Goal: Transaction & Acquisition: Obtain resource

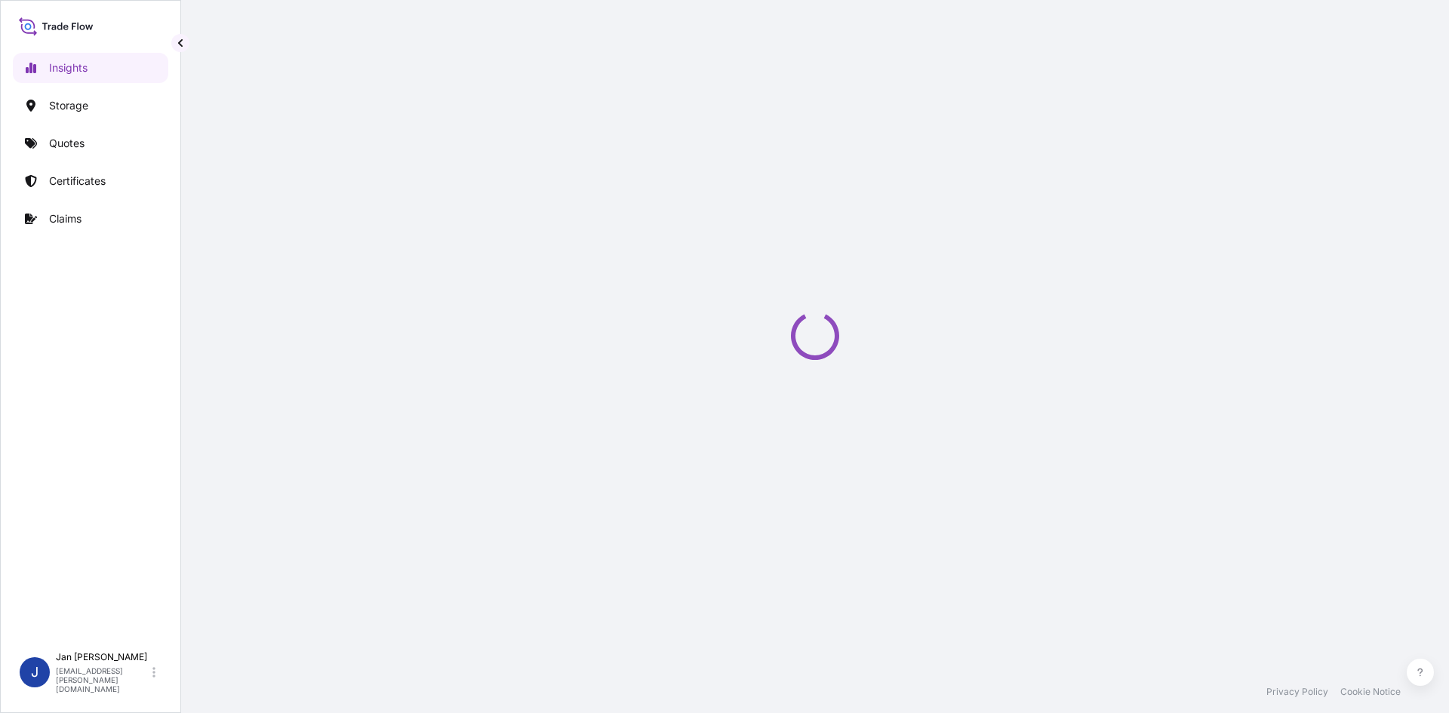
select select "2025"
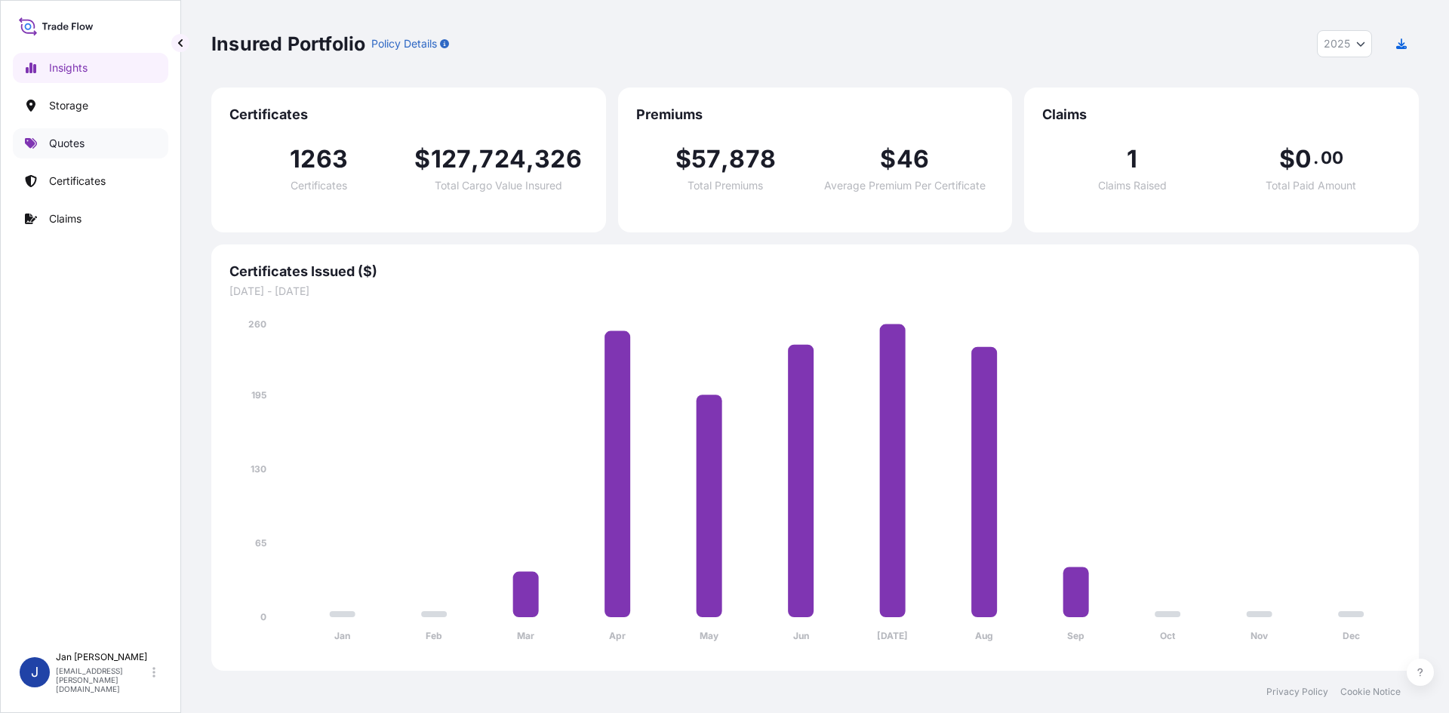
click at [119, 132] on link "Quotes" at bounding box center [90, 143] width 155 height 30
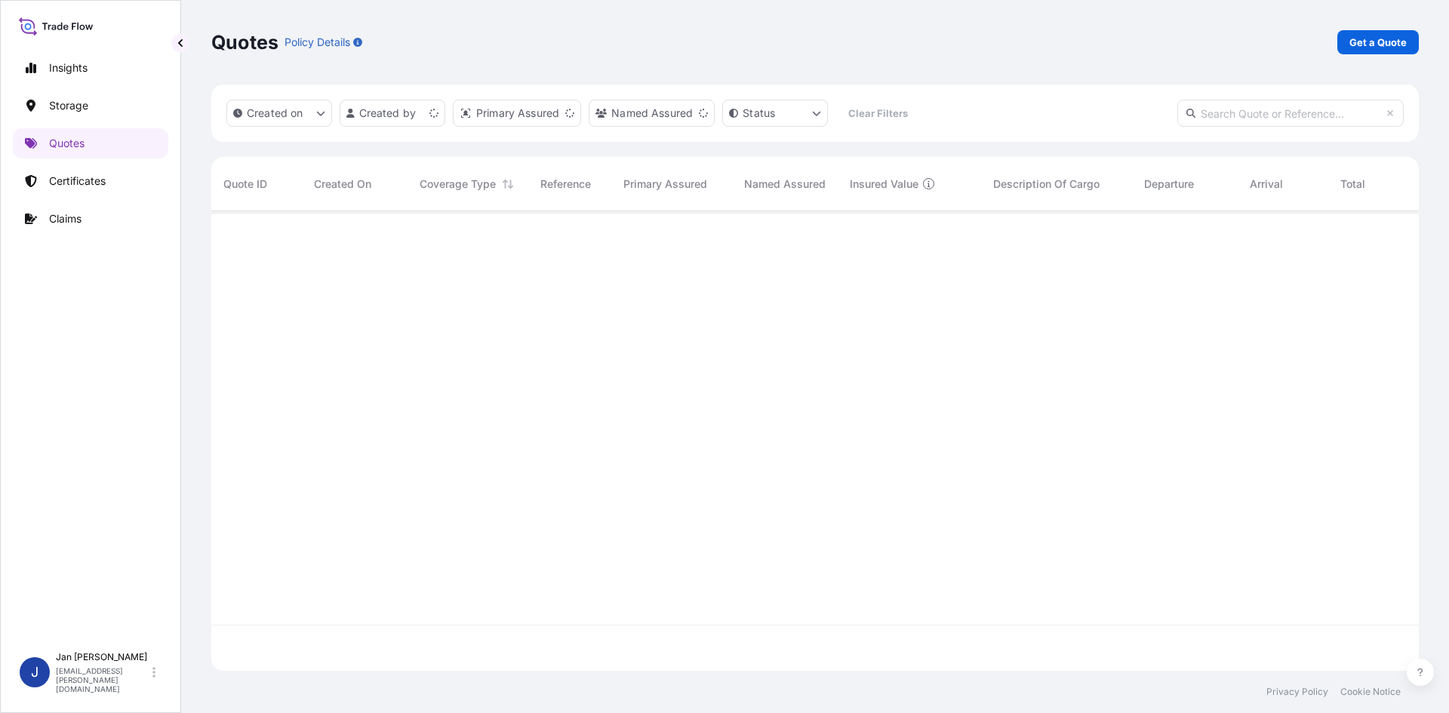
scroll to position [457, 1196]
click at [1390, 35] on p "Get a Quote" at bounding box center [1378, 42] width 57 height 15
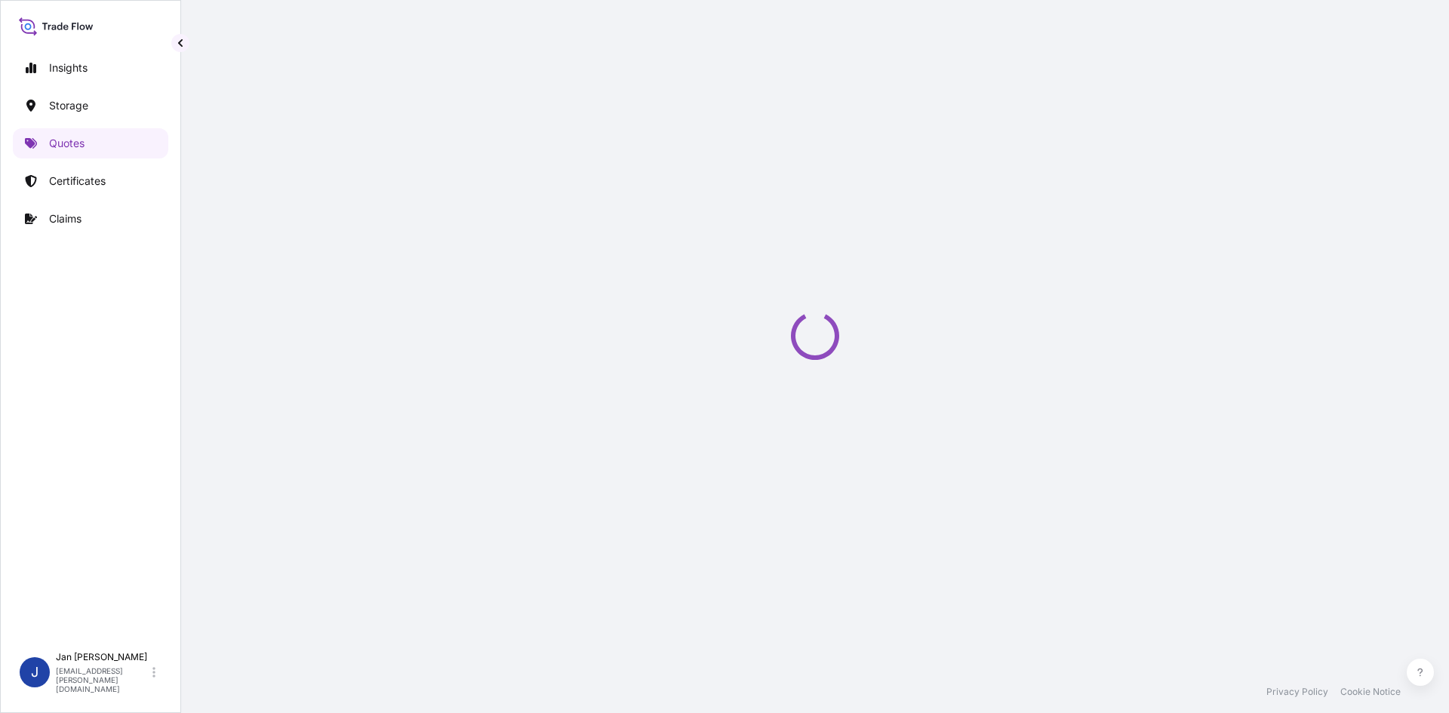
select select "Water"
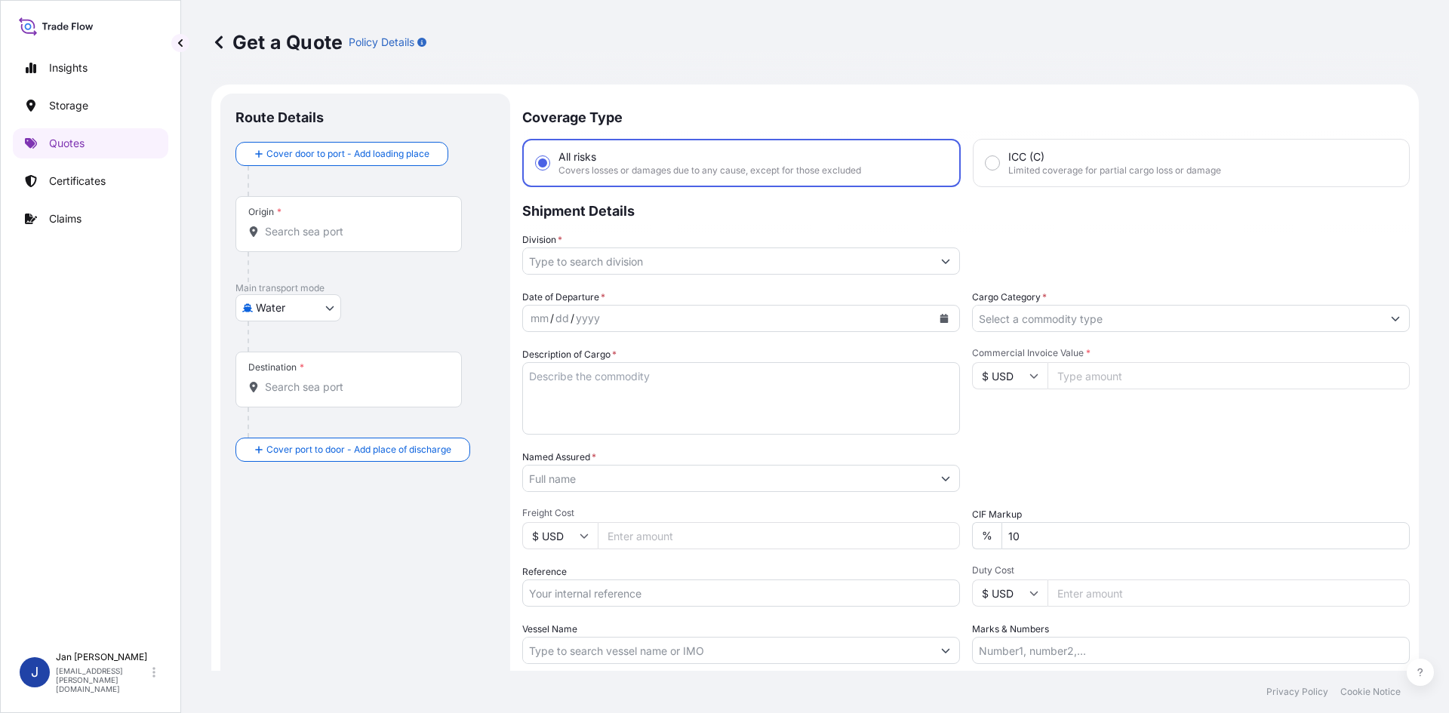
scroll to position [24, 0]
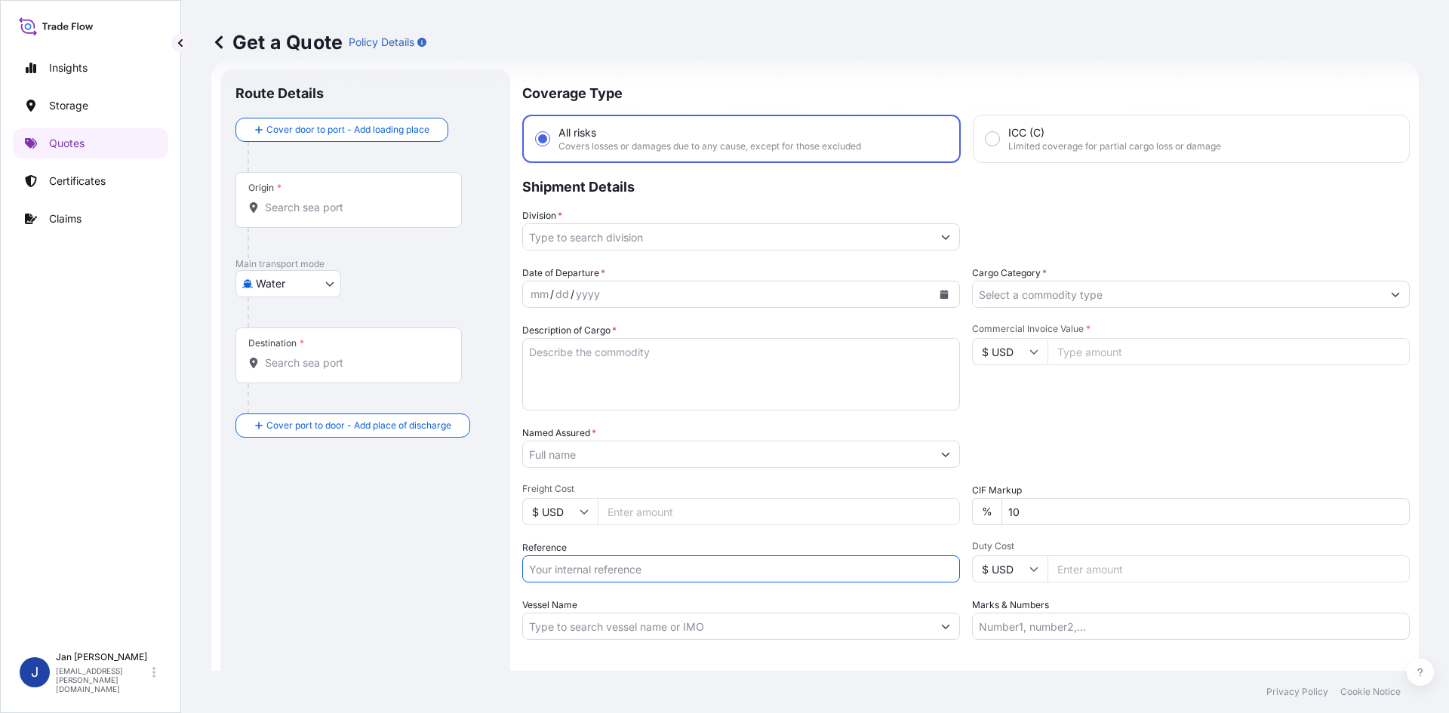
click at [593, 571] on input "Reference" at bounding box center [741, 569] width 438 height 27
paste input "1187424940"
drag, startPoint x: 635, startPoint y: 547, endPoint x: 634, endPoint y: 559, distance: 11.3
click at [634, 559] on div "Reference 1187424940" at bounding box center [741, 561] width 438 height 42
click at [634, 559] on input "1187424940" at bounding box center [741, 569] width 438 height 27
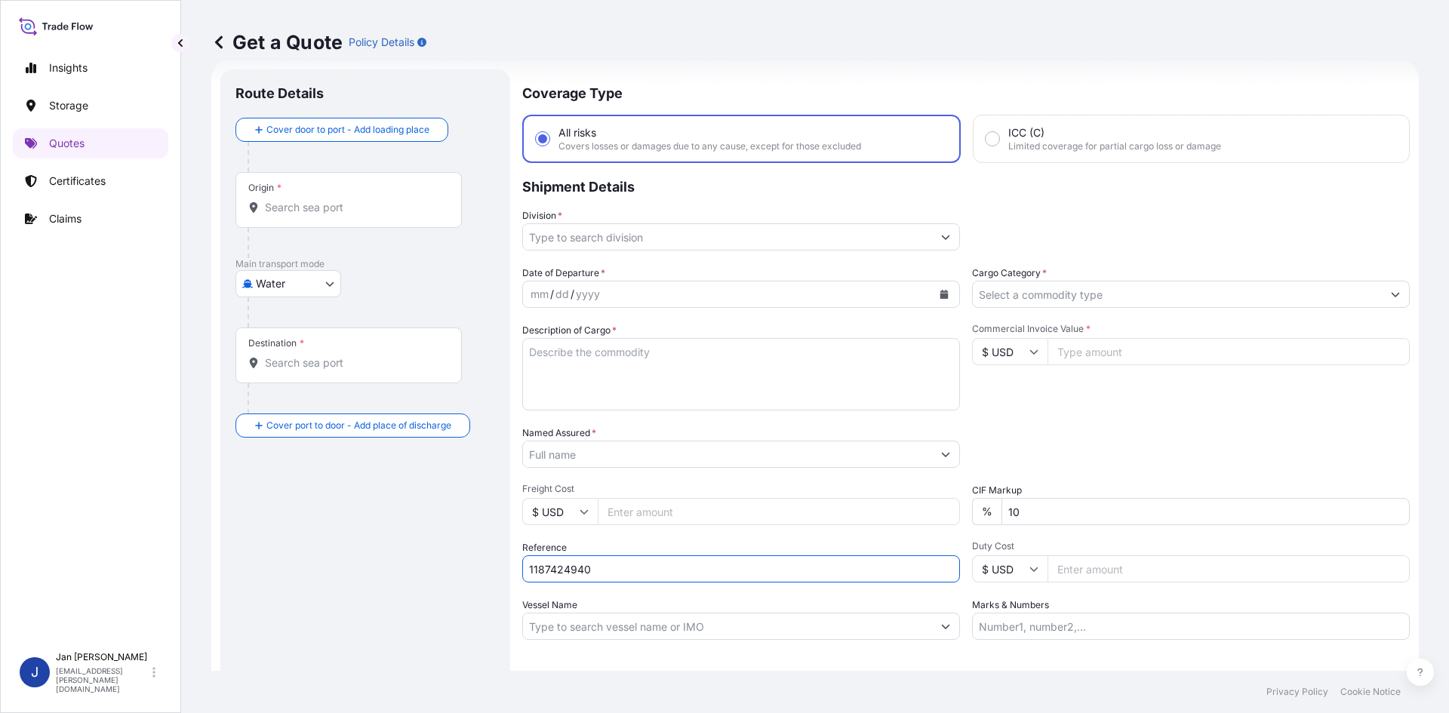
paste input "5013112508"
click at [691, 573] on input "1187424940 5013112508" at bounding box center [741, 569] width 438 height 27
paste input "5013113957"
type input "1187424940 5013112508 5013113957"
click at [822, 554] on div "Reference 1187424940 5013112508 5013113957" at bounding box center [741, 561] width 438 height 42
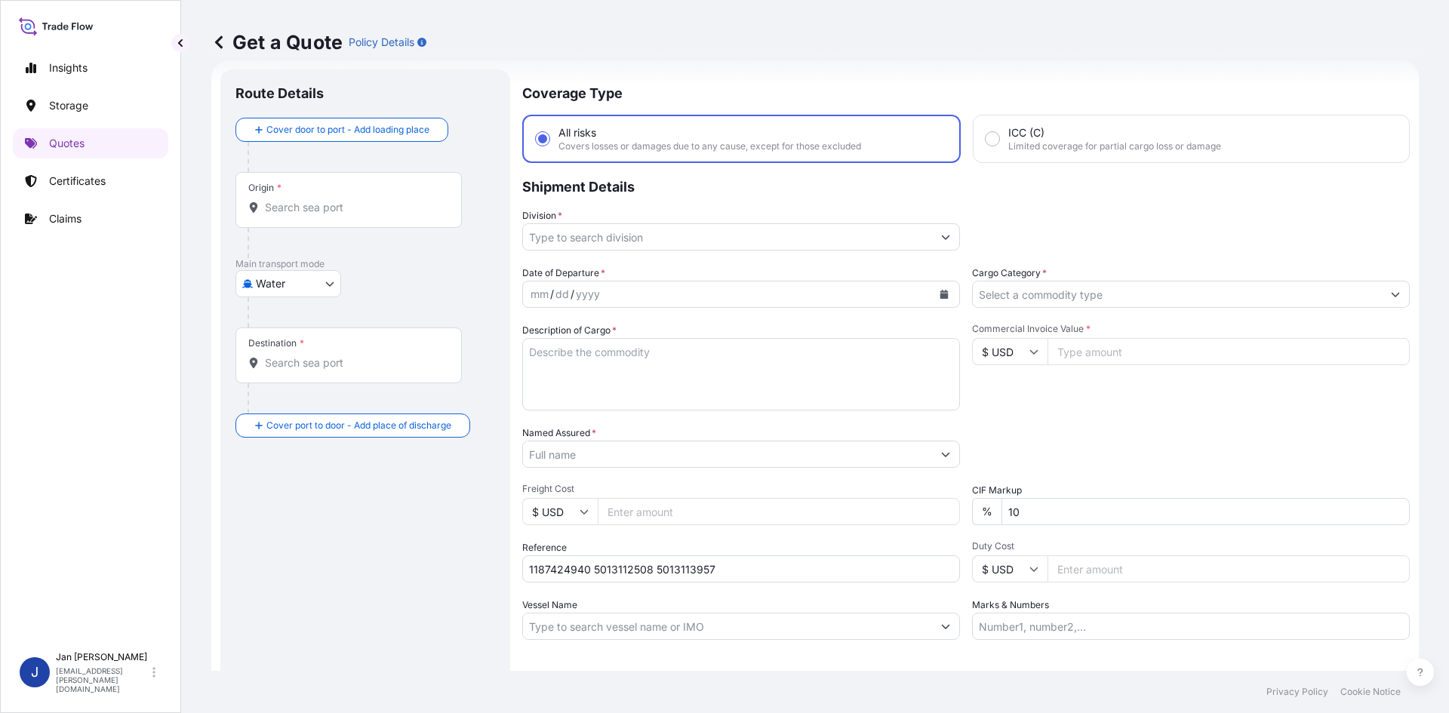
click at [1152, 347] on input "Commercial Invoice Value *" at bounding box center [1229, 351] width 362 height 27
paste input "287463.33"
type input "287463.33"
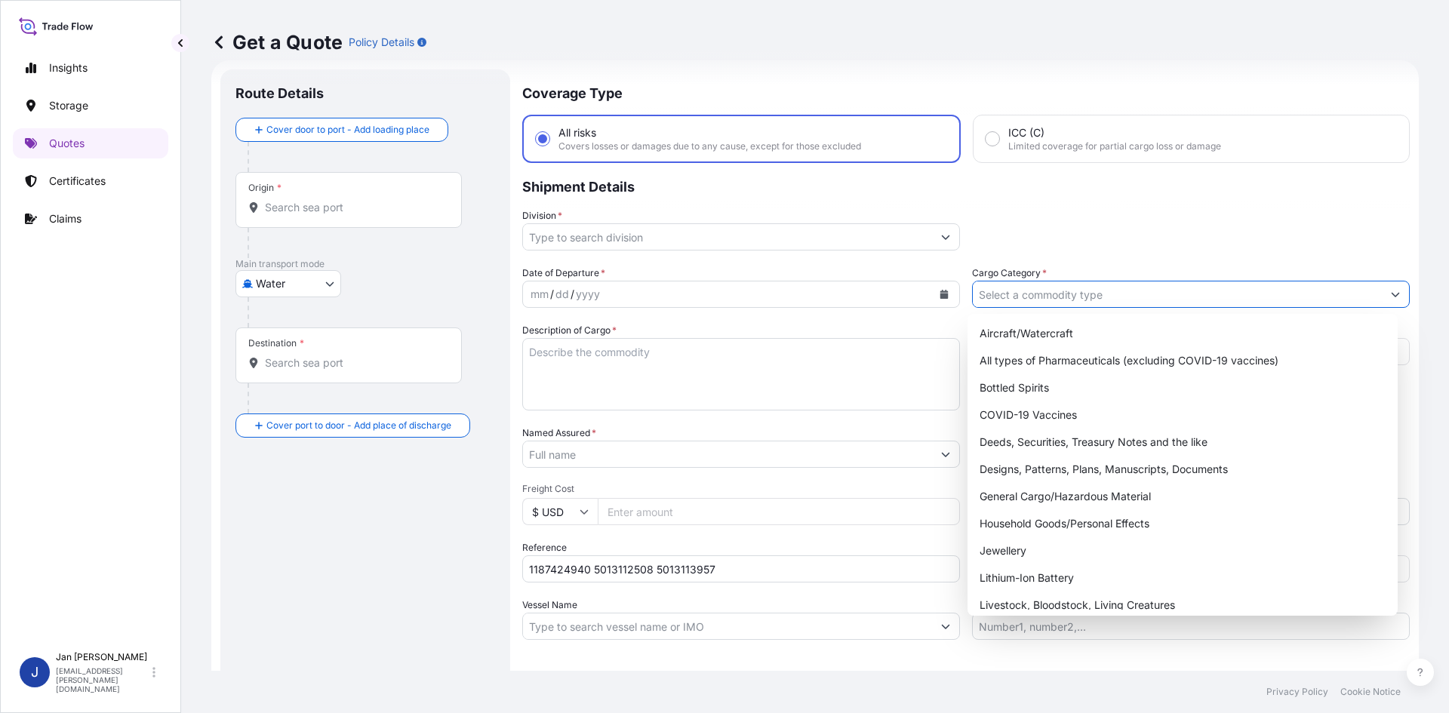
click at [1067, 293] on input "Cargo Category *" at bounding box center [1177, 294] width 409 height 27
click at [1061, 496] on div "General Cargo/Hazardous Material" at bounding box center [1183, 496] width 419 height 27
type input "General Cargo/Hazardous Material"
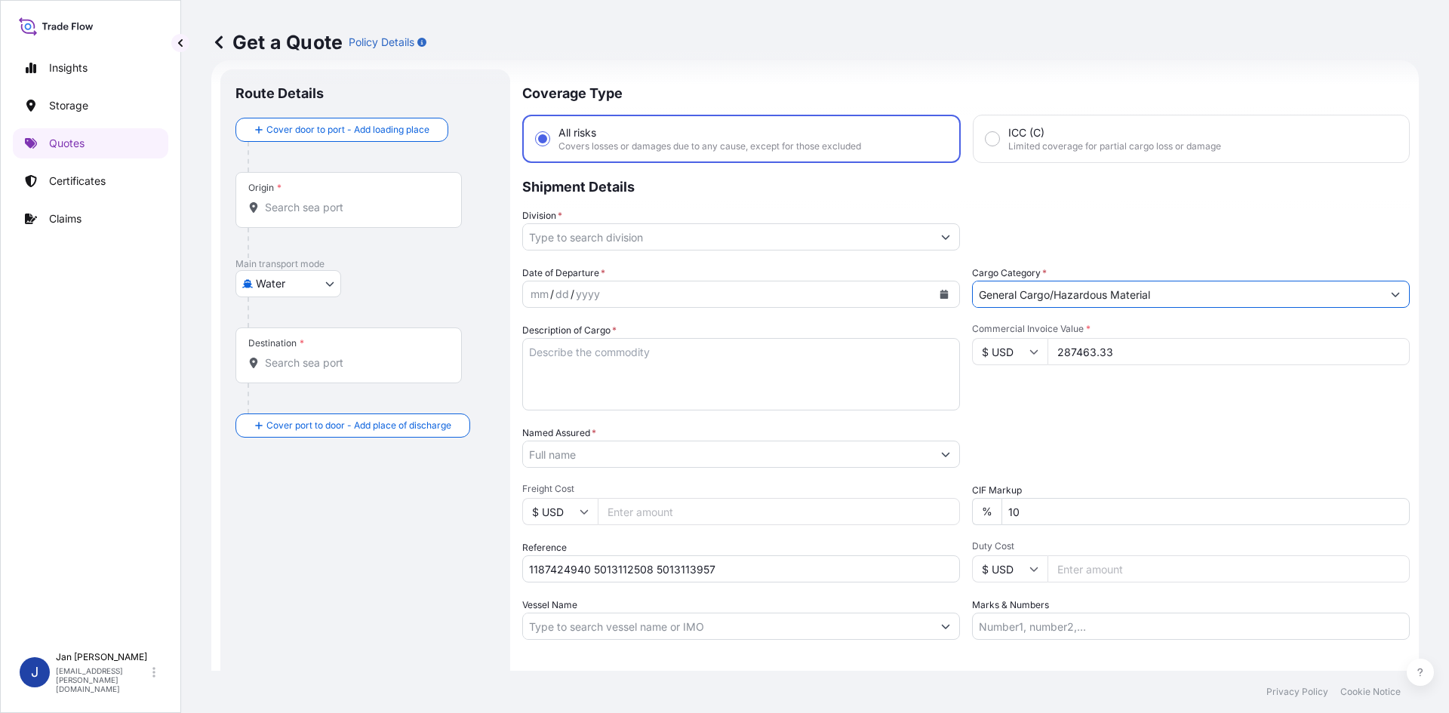
click at [947, 297] on button "Calendar" at bounding box center [944, 294] width 24 height 24
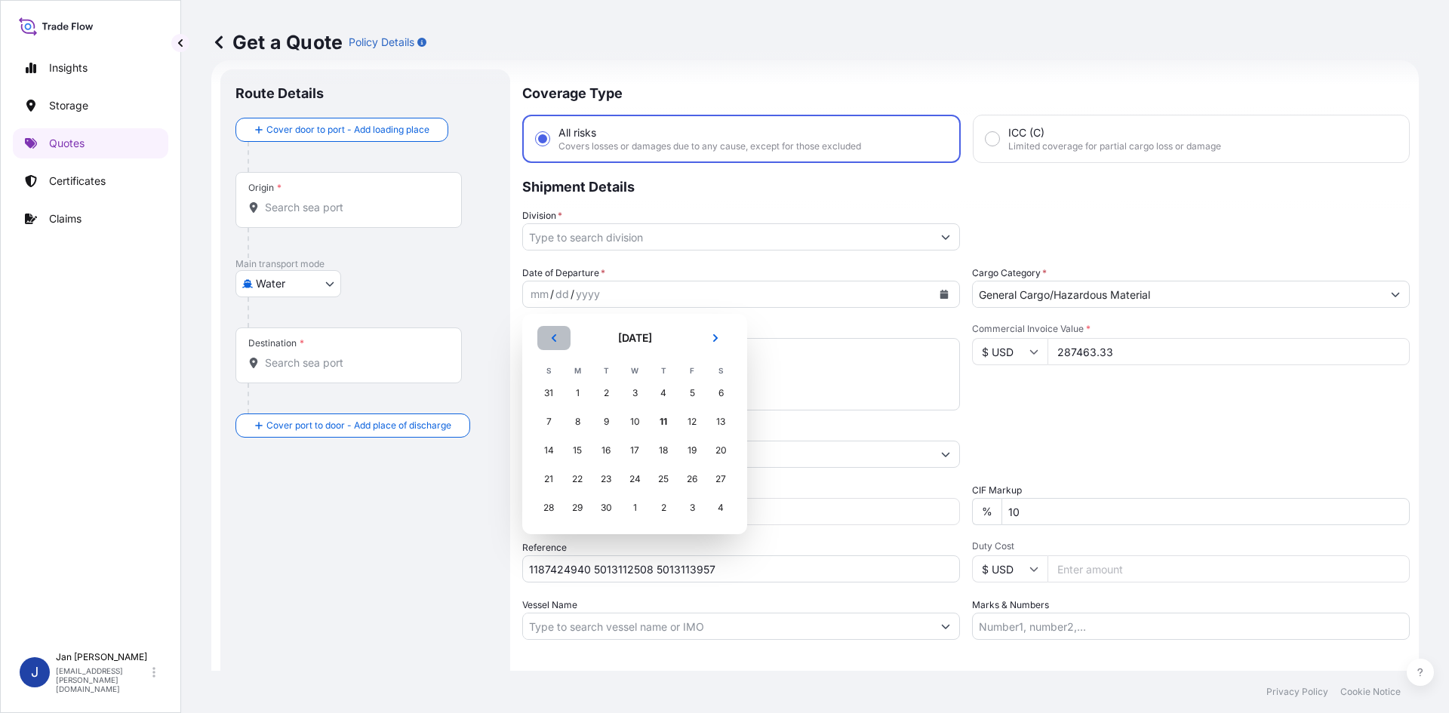
click at [559, 336] on button "Previous" at bounding box center [553, 338] width 33 height 24
click at [690, 507] on div "29" at bounding box center [692, 507] width 27 height 27
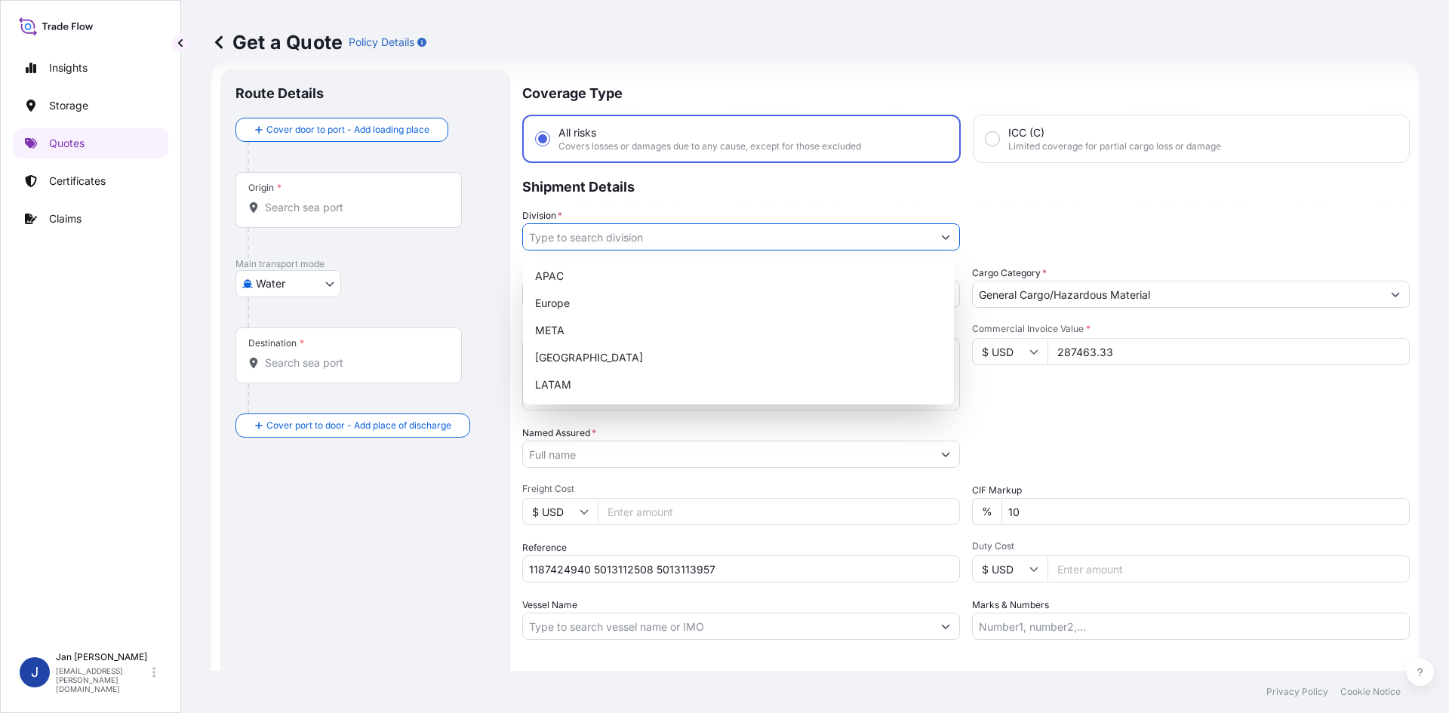
click at [747, 245] on input "Division *" at bounding box center [727, 236] width 409 height 27
click at [676, 308] on div "Europe" at bounding box center [738, 303] width 419 height 27
type input "Europe"
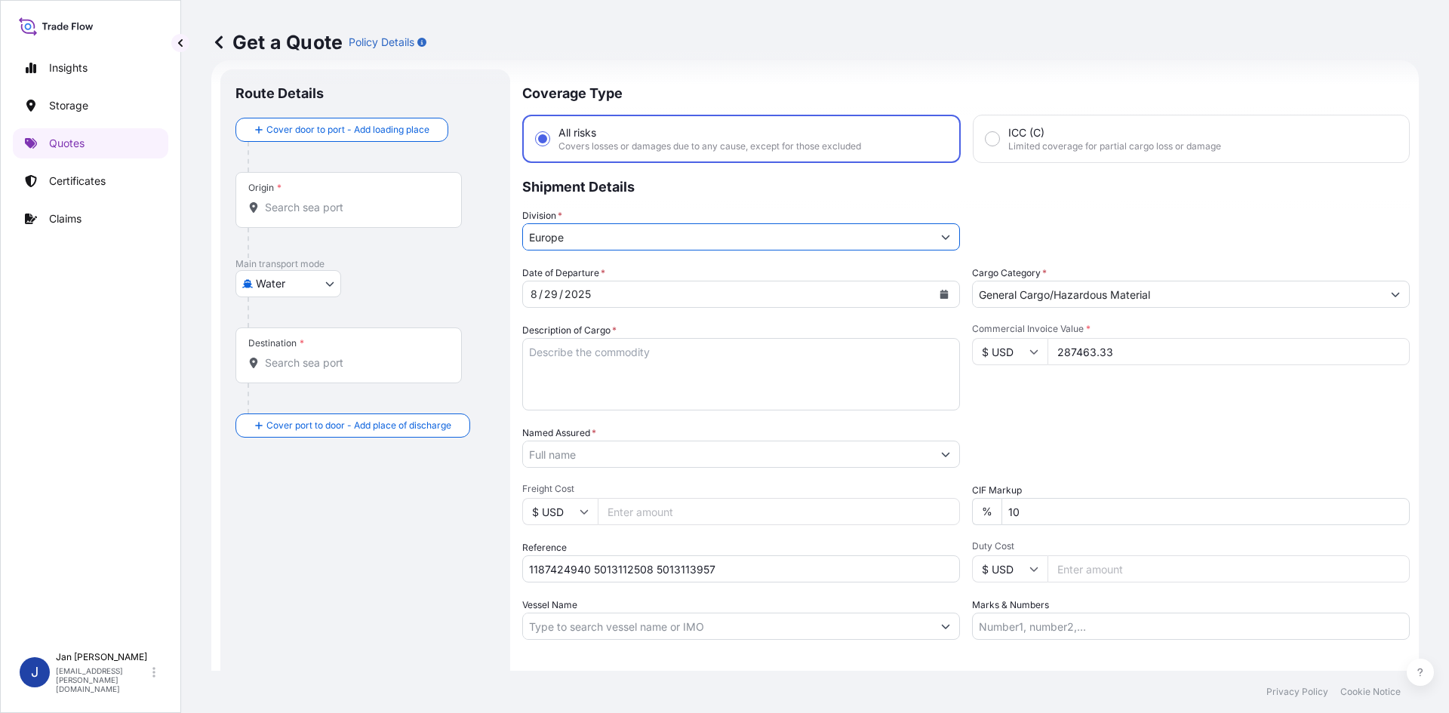
click at [979, 432] on div "Packing Category Type to search a container mode Please select a primary mode o…" at bounding box center [1191, 447] width 438 height 42
click at [584, 331] on div "Date of Departure * [DATE] Cargo Category * General Cargo/Hazardous Material De…" at bounding box center [966, 453] width 888 height 374
click at [581, 357] on textarea "Description of Cargo *" at bounding box center [741, 374] width 438 height 72
paste textarea "BAGS LOADED ONTO 126 PALLETS LOADED INTO 7 40' HIGH CUBE CONTAINER PURELL PE 30…"
click at [534, 381] on textarea "BAGS LOADED ONTO 126 PALLETS LOADED INTO 7 40' HIGH CUBE CONTAINER PURELL PE 30…" at bounding box center [741, 374] width 438 height 72
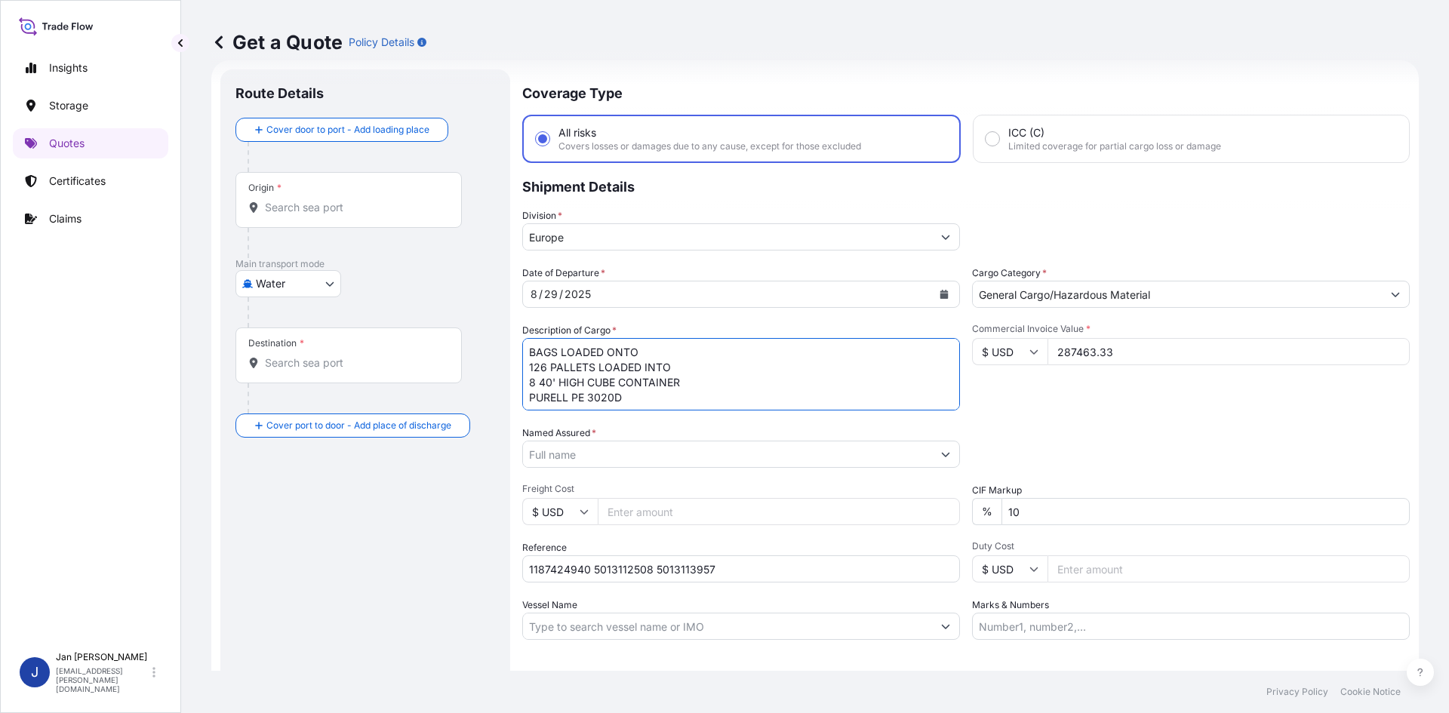
drag, startPoint x: 527, startPoint y: 371, endPoint x: 536, endPoint y: 368, distance: 9.3
click at [532, 371] on textarea "BAGS LOADED ONTO 126 PALLETS LOADED INTO 8 40' HIGH CUBE CONTAINER PURELL PE 30…" at bounding box center [741, 374] width 438 height 72
click at [536, 368] on textarea "BAGS LOADED ONTO 126 PALLETS LOADED INTO 8 40' HIGH CUBE CONTAINER PURELL PE 30…" at bounding box center [741, 374] width 438 height 72
click at [531, 347] on textarea "BAGS LOADED ONTO 144 PALLETS LOADED INTO 8 40' HIGH CUBE CONTAINER PURELL PE 30…" at bounding box center [741, 374] width 438 height 72
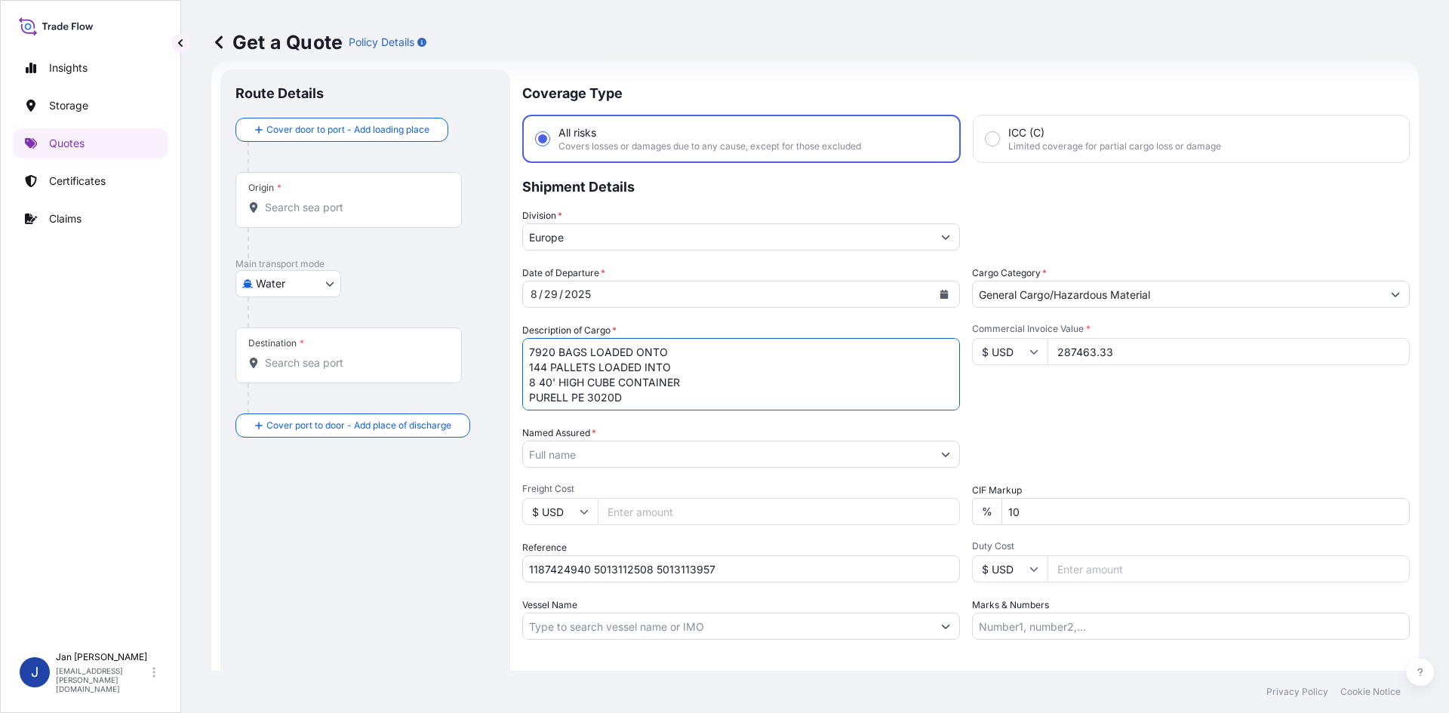
scroll to position [2, 0]
type textarea "7920 BAGS LOADED ONTO 144 PALLETS LOADED INTO 8 40' HIGH CUBE CONTAINER PURELL …"
click at [765, 454] on input "Named Assured *" at bounding box center [727, 454] width 409 height 27
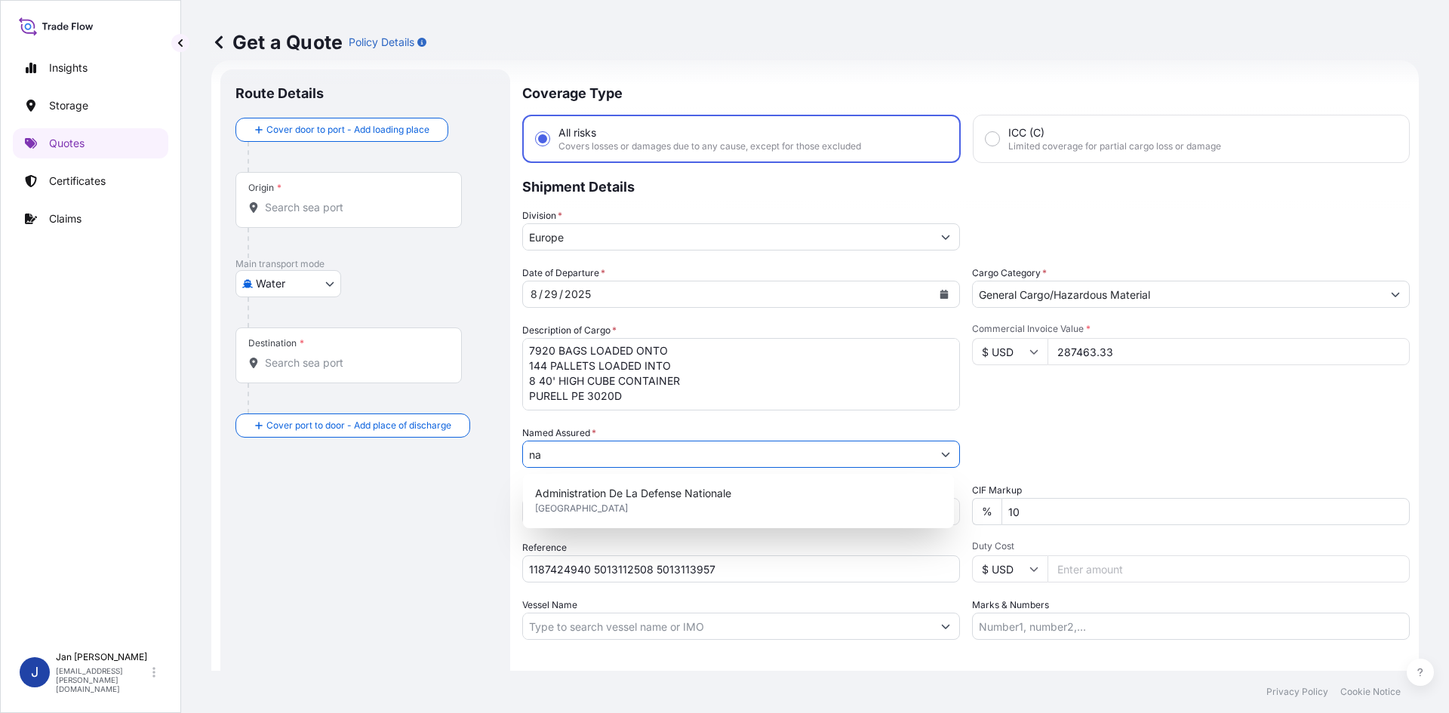
type input "n"
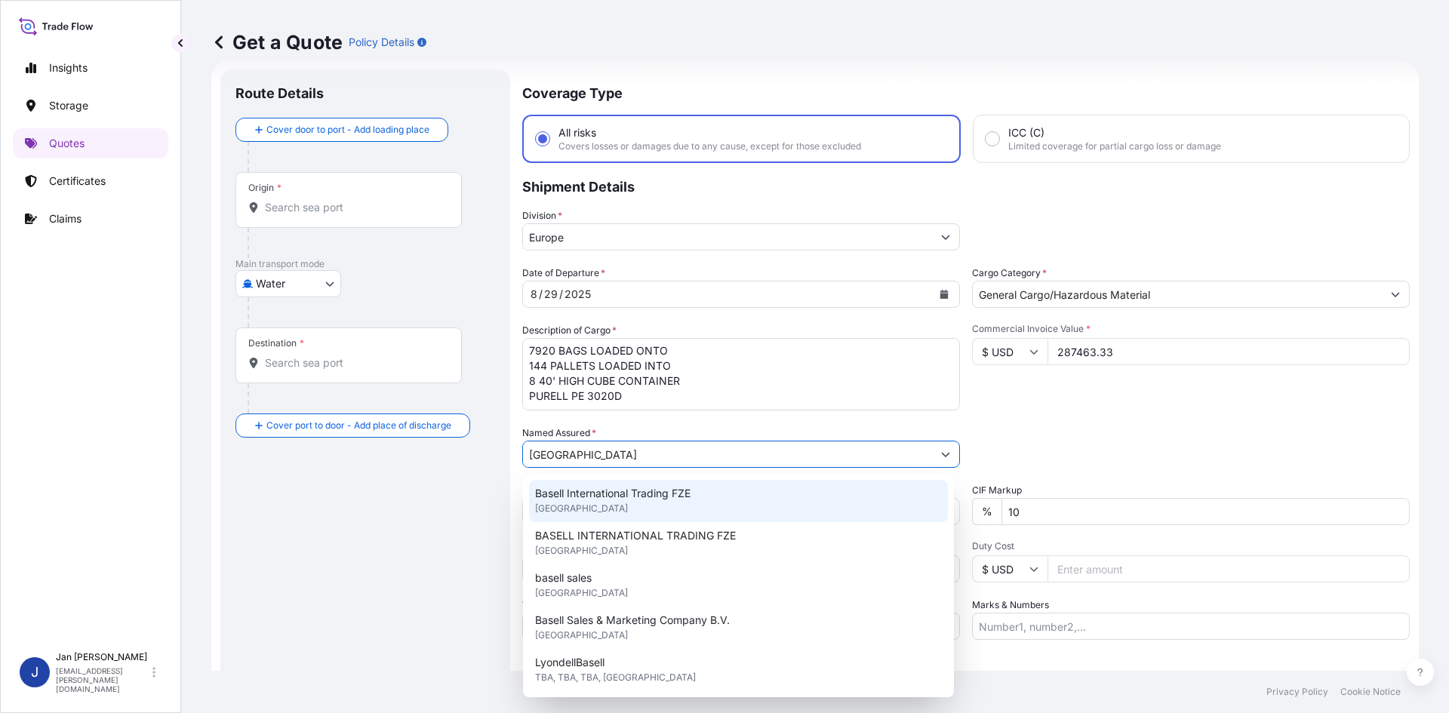
click at [682, 498] on span "Basell International Trading FZE" at bounding box center [612, 493] width 155 height 15
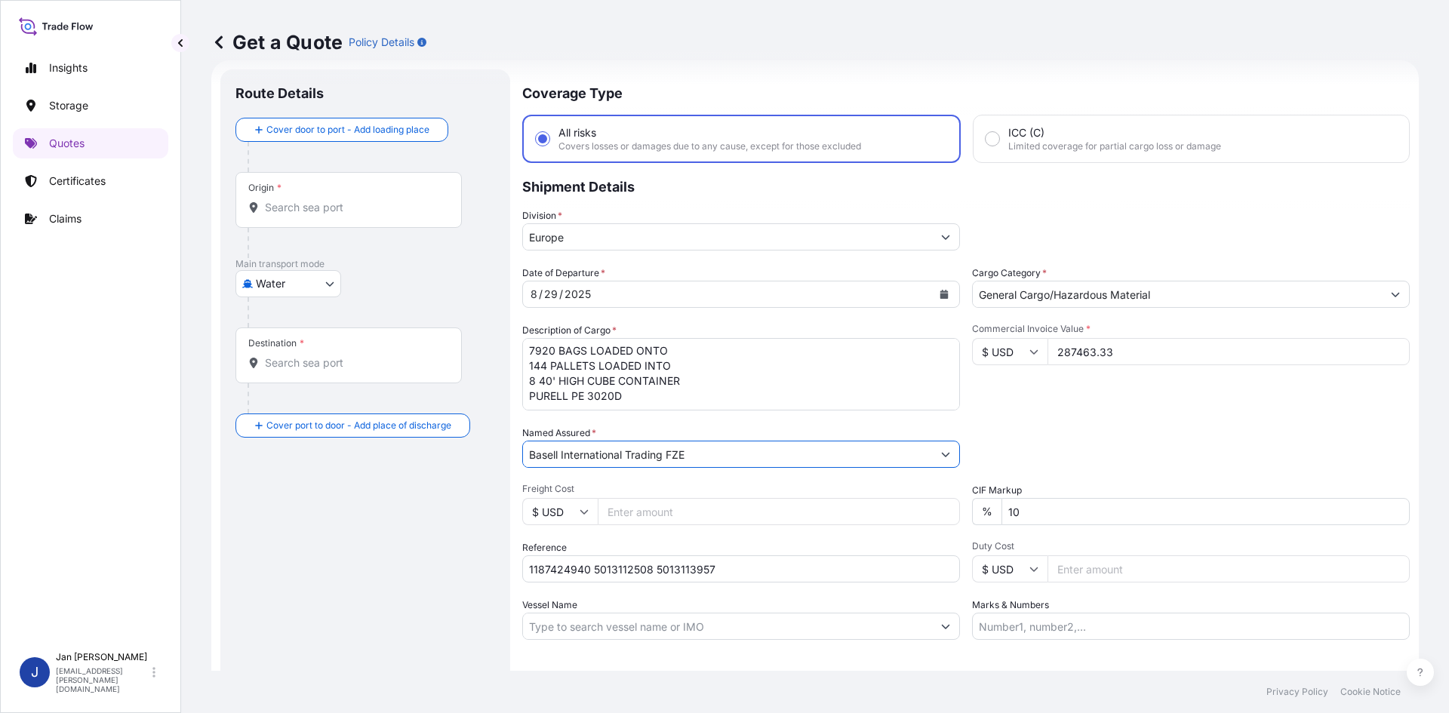
type input "Basell International Trading FZE"
click at [1047, 396] on div "Commercial Invoice Value * $ USD 287463.33" at bounding box center [1191, 367] width 438 height 88
click at [1097, 642] on div "Coverage Type All risks Covers losses or damages due to any cause, except for t…" at bounding box center [966, 410] width 888 height 683
drag, startPoint x: 1101, startPoint y: 631, endPoint x: 1092, endPoint y: 648, distance: 19.2
click at [1101, 631] on input "Marks & Numbers" at bounding box center [1191, 626] width 438 height 27
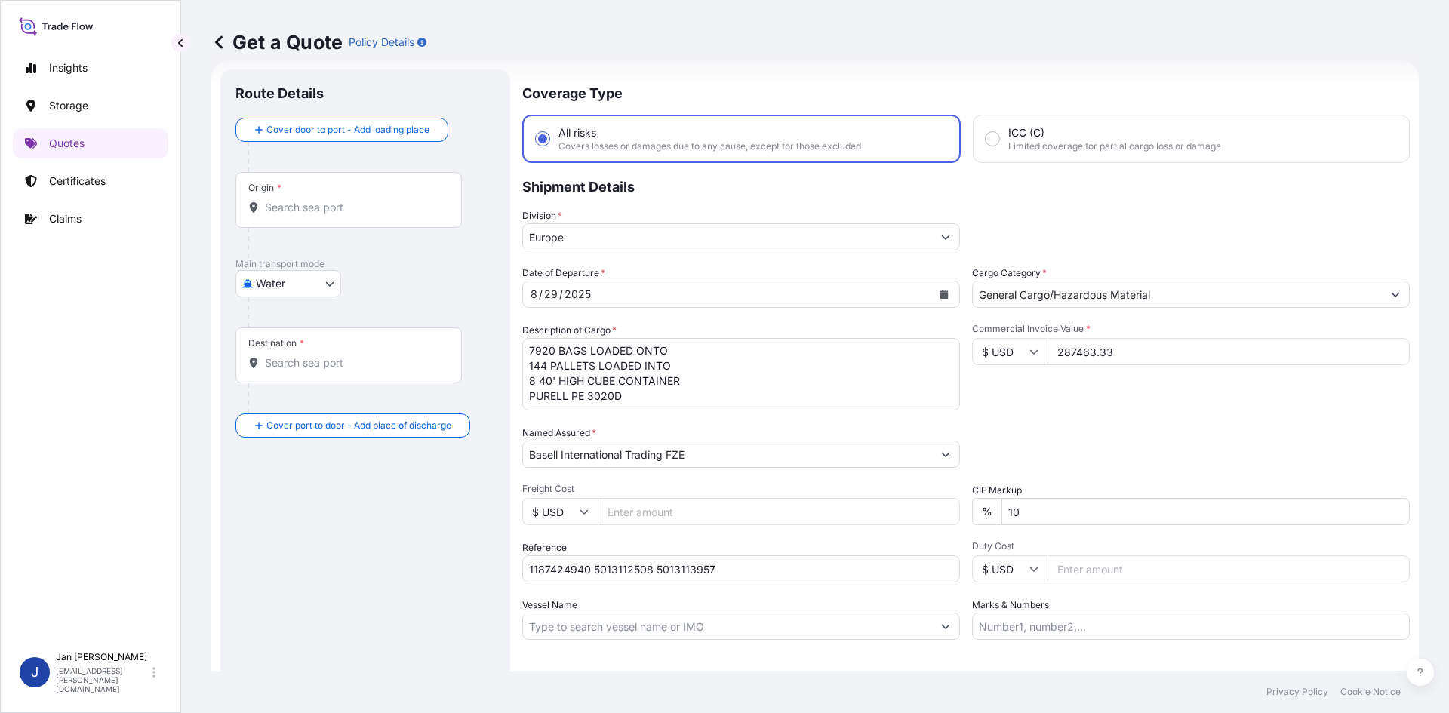
paste input "ACID: 2051596642025060021"
type input "ACID: 2051596642025060021"
click at [1088, 657] on div "Letter of Credit This shipment has a letter of credit Letter of credit * Letter…" at bounding box center [966, 681] width 888 height 58
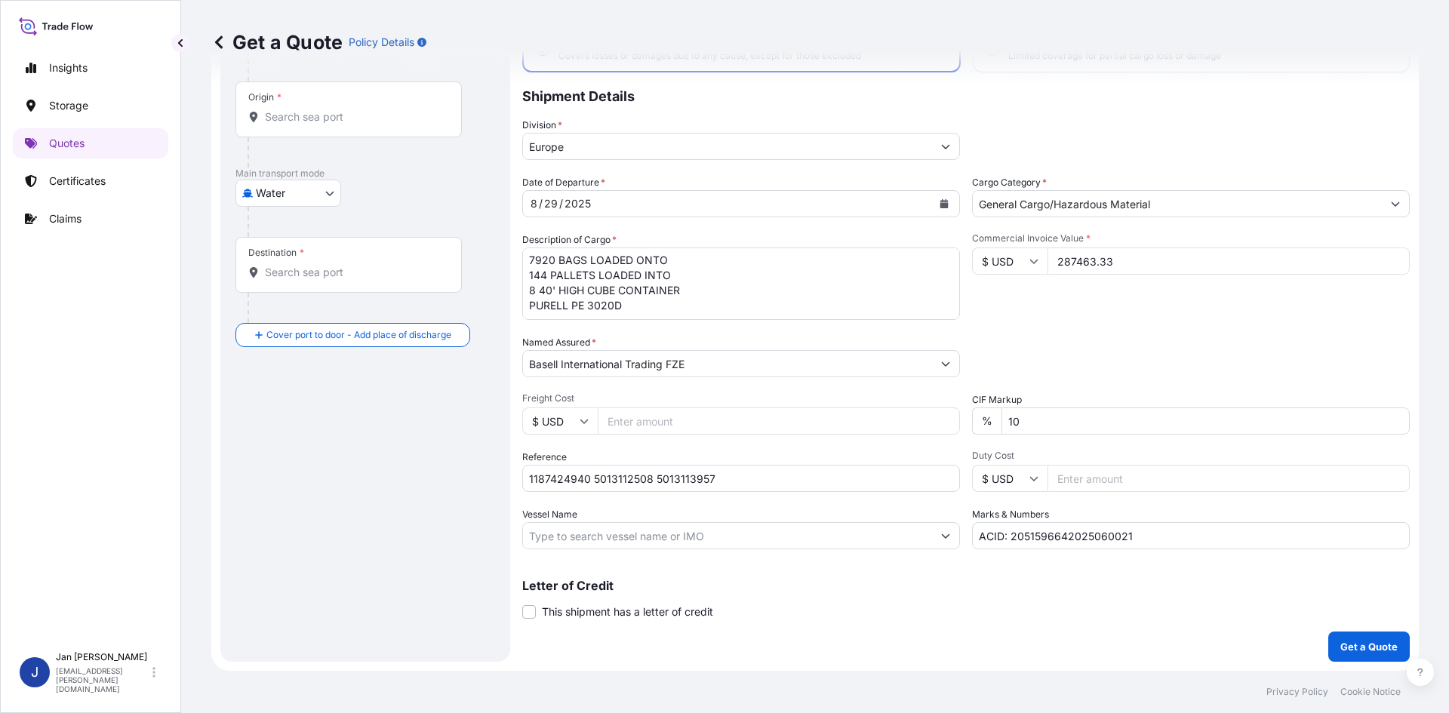
click at [426, 111] on input "Origin *" at bounding box center [354, 116] width 178 height 15
paste input "[GEOGRAPHIC_DATA]"
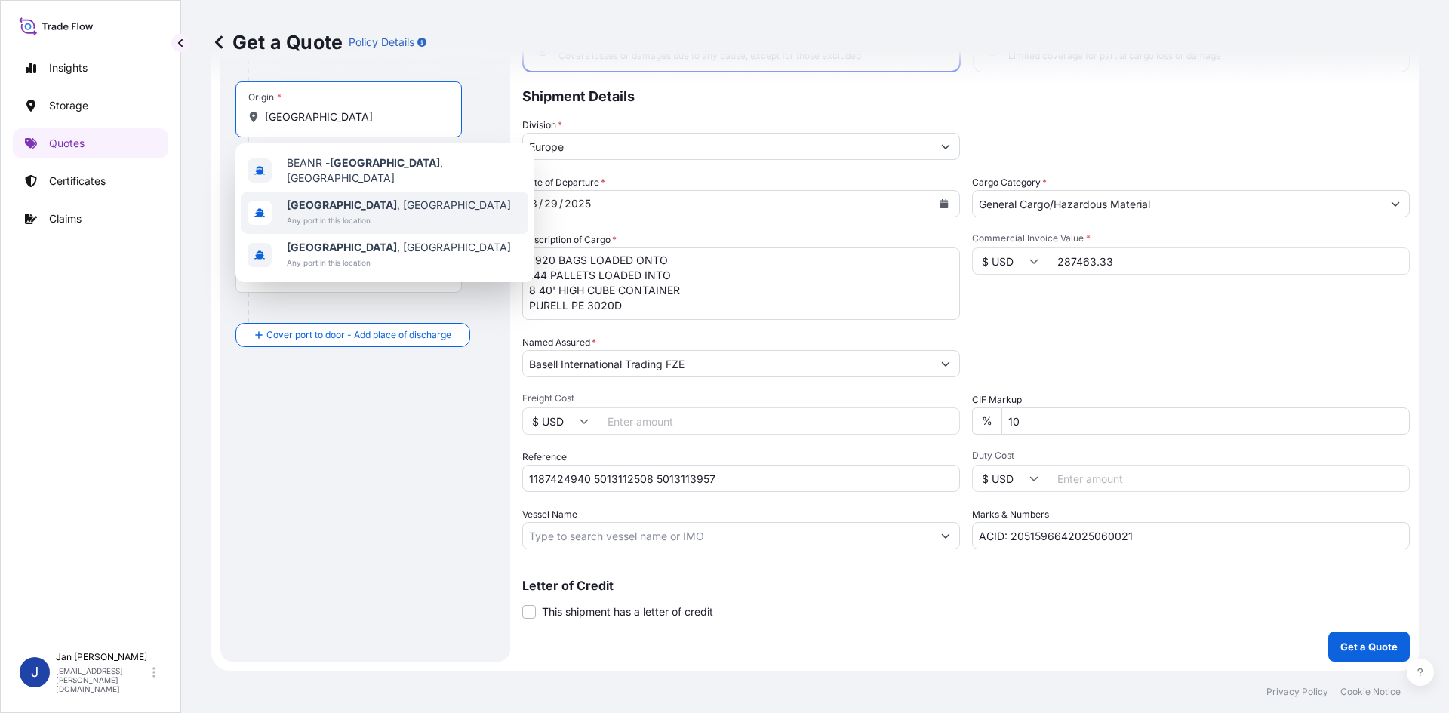
click at [399, 205] on div "[GEOGRAPHIC_DATA] , [GEOGRAPHIC_DATA] Any port in this location" at bounding box center [385, 213] width 287 height 42
type input "[GEOGRAPHIC_DATA], [GEOGRAPHIC_DATA]"
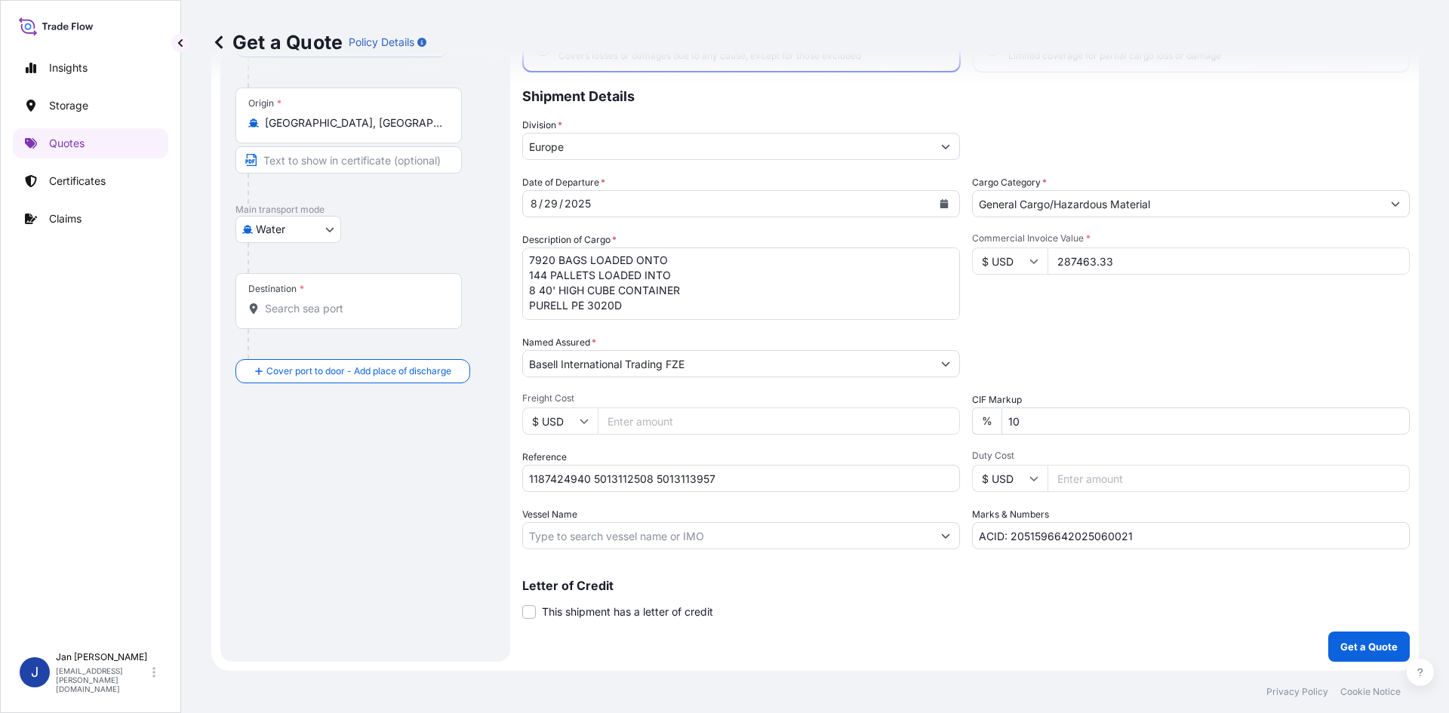
click at [407, 216] on div "Water Air Water Inland" at bounding box center [366, 229] width 260 height 27
click at [440, 307] on input "Destination *" at bounding box center [354, 308] width 178 height 15
paste input "EL DEKHEILA,"
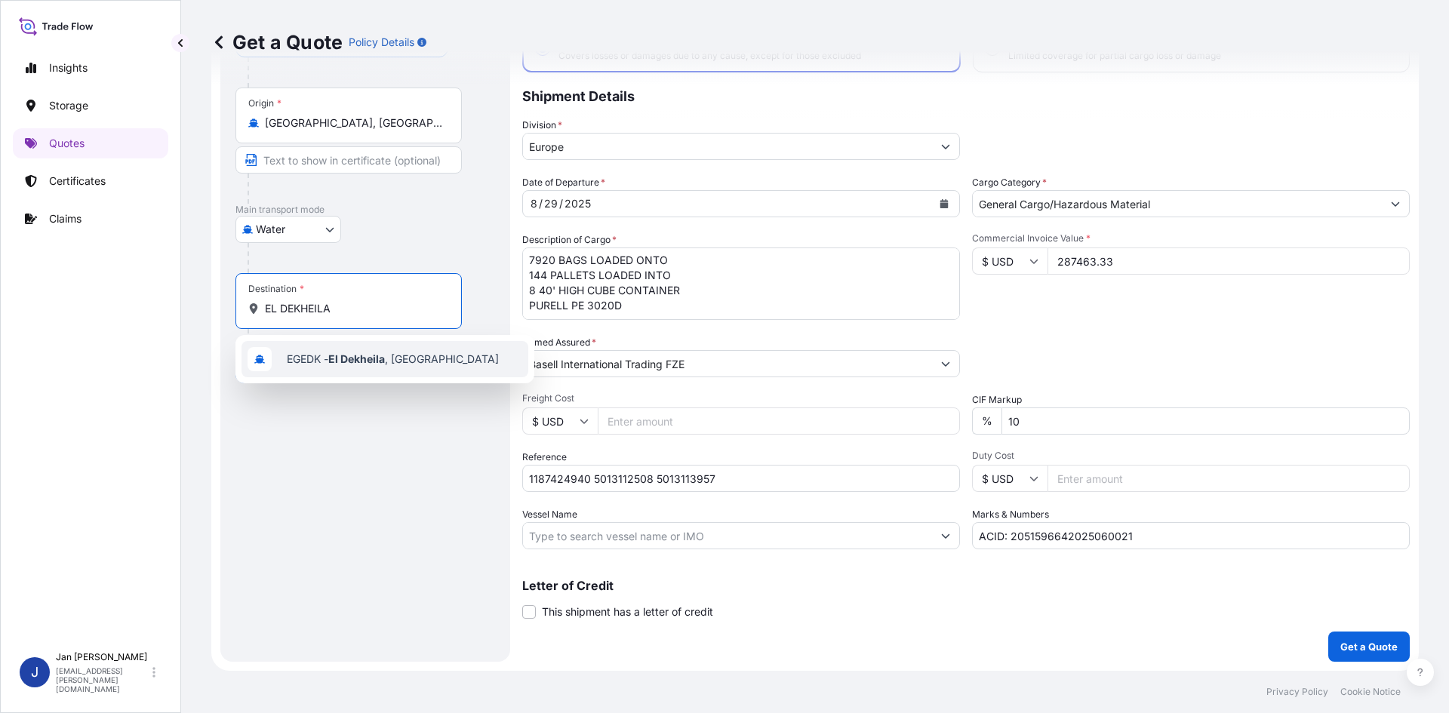
click at [398, 377] on div "EGEDK - [GEOGRAPHIC_DATA] , [GEOGRAPHIC_DATA]" at bounding box center [385, 359] width 287 height 36
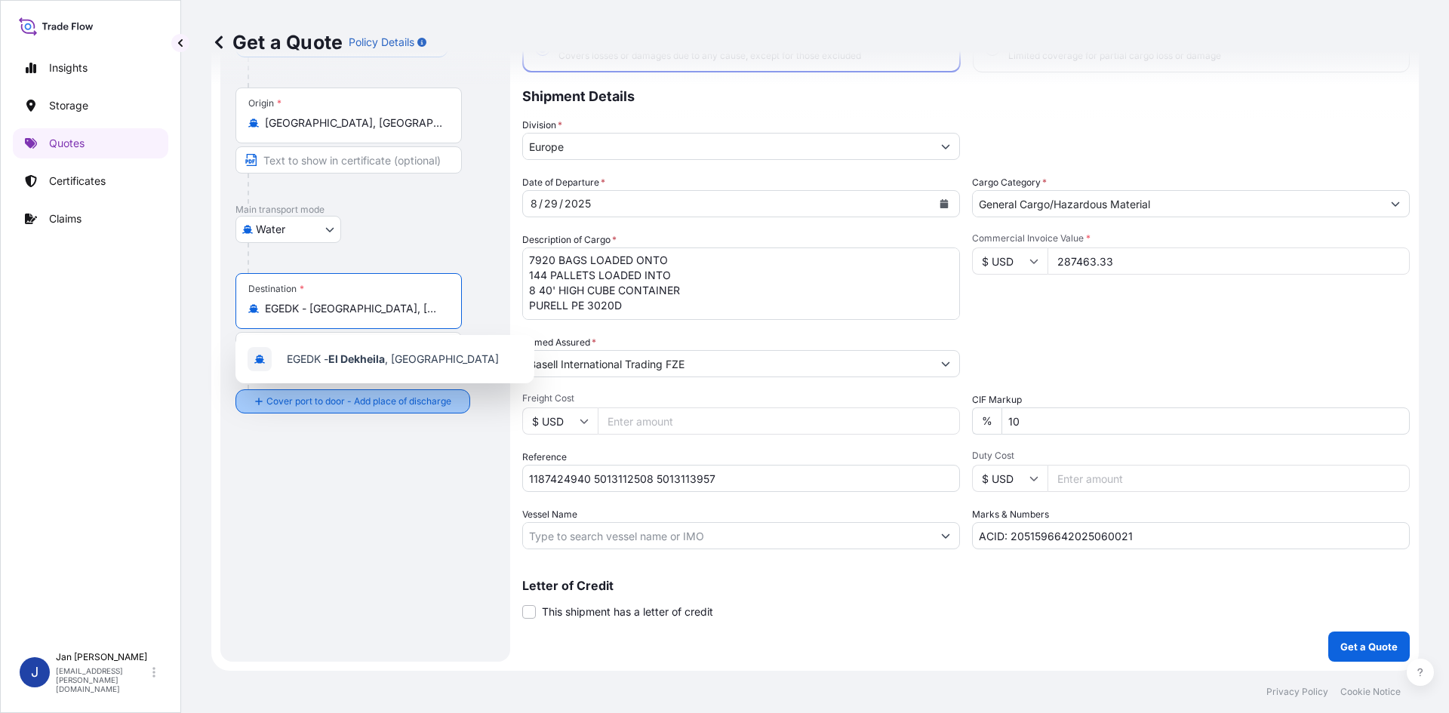
type input "EGEDK - [GEOGRAPHIC_DATA], [GEOGRAPHIC_DATA]"
click at [393, 523] on div "Route Details Reset Route Details Cover door to port - Add loading place Place …" at bounding box center [366, 320] width 260 height 653
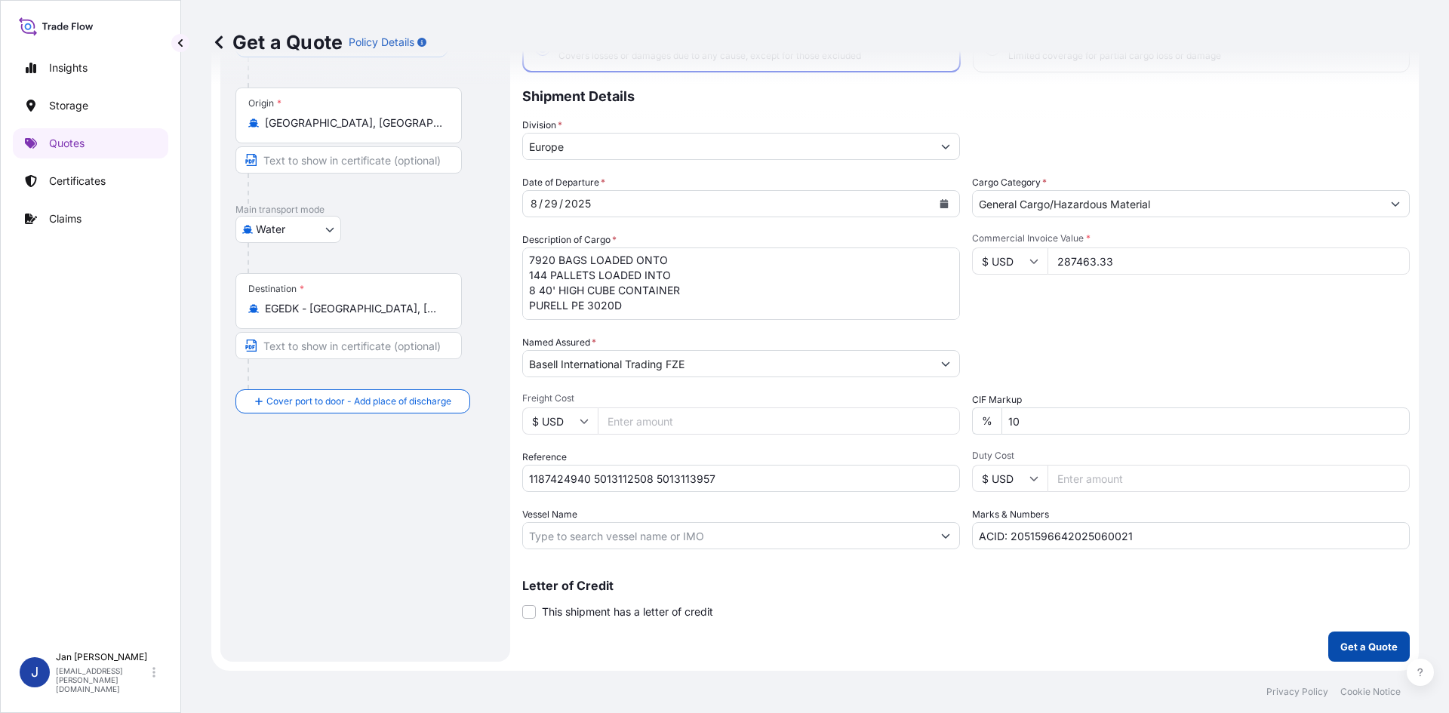
click at [1341, 644] on p "Get a Quote" at bounding box center [1369, 646] width 57 height 15
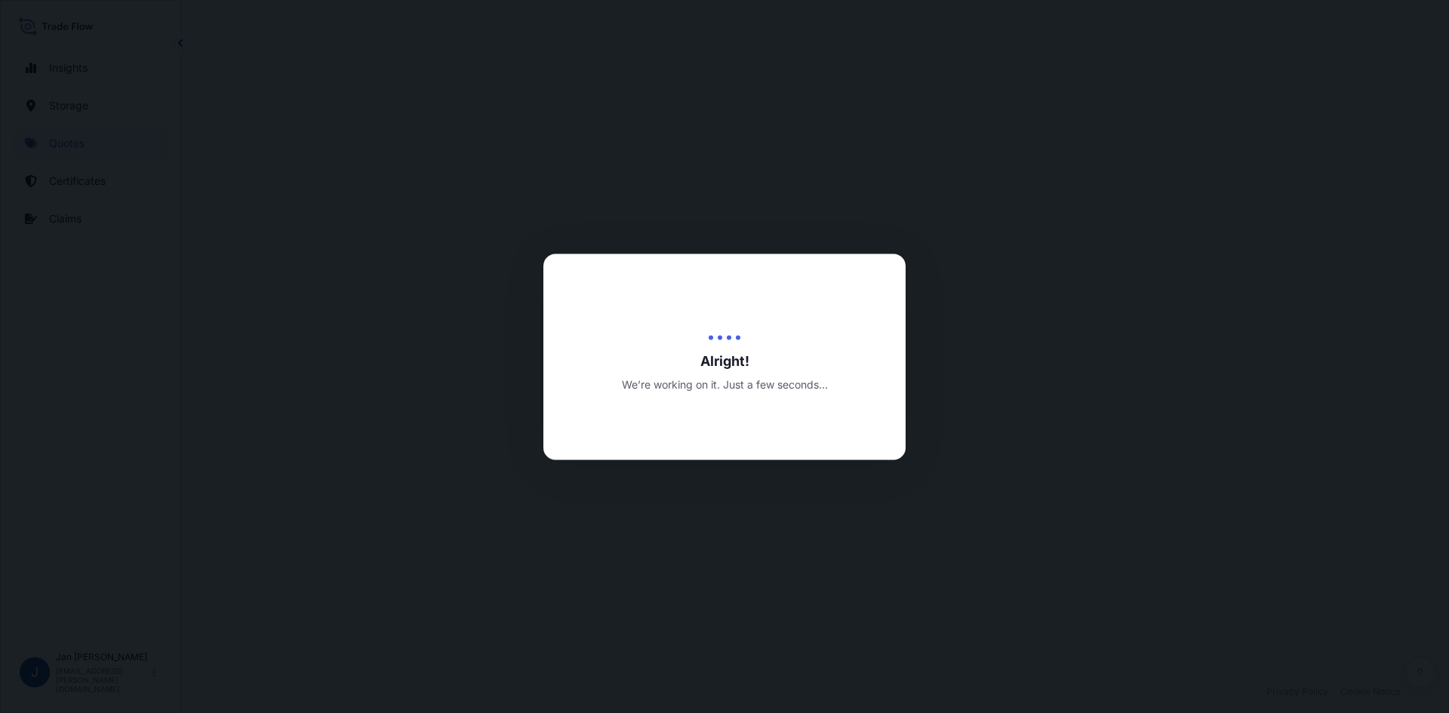
select select "Water"
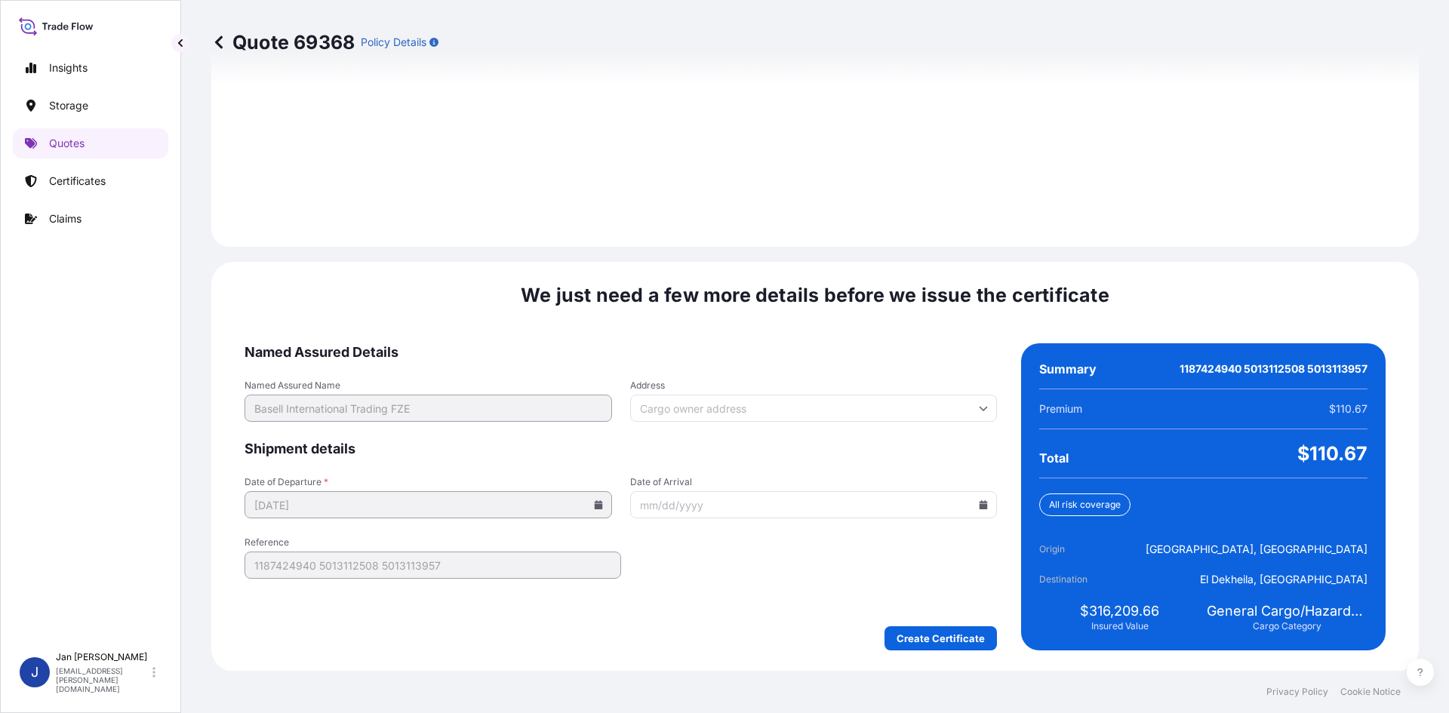
scroll to position [2087, 0]
click at [907, 651] on div "We just need a few more details before we issue the certificate Named Assured D…" at bounding box center [815, 466] width 1208 height 410
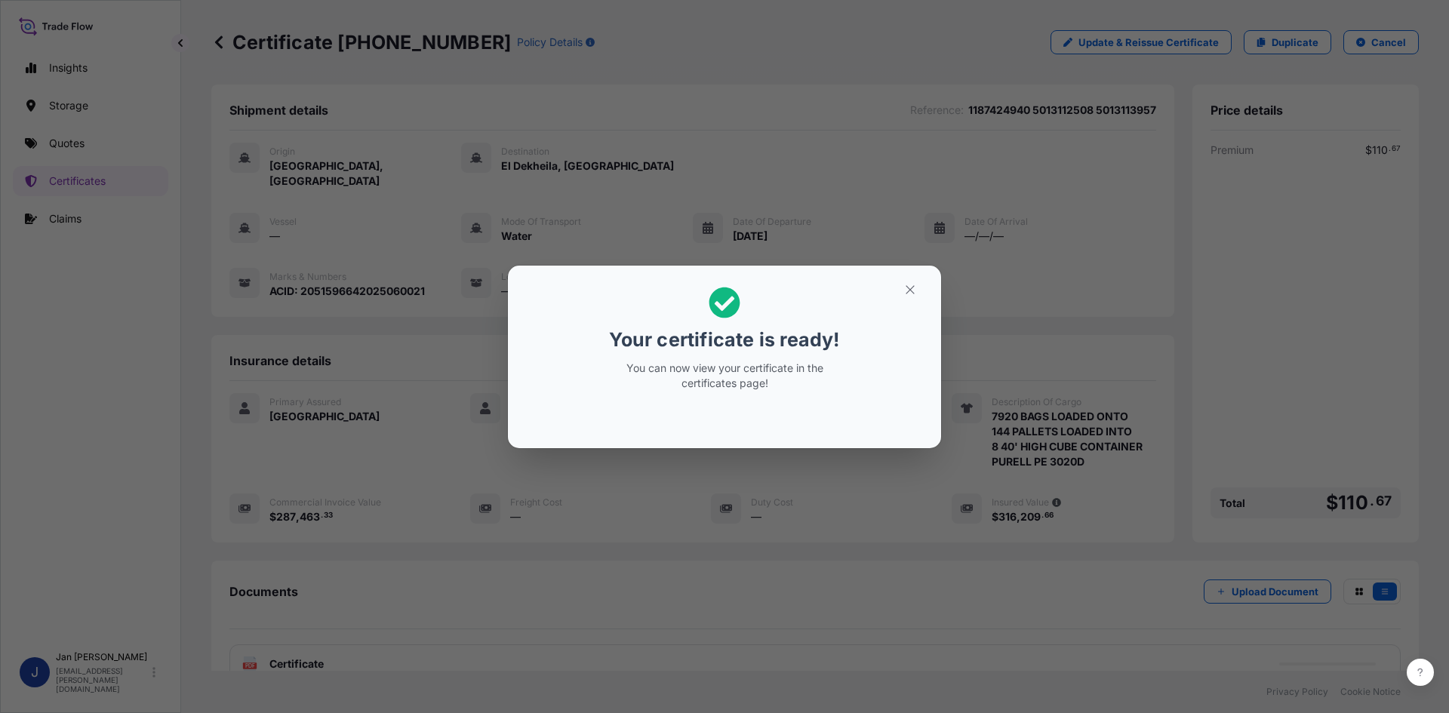
click at [1069, 251] on div "Your certificate is ready! You can now view your certificate in the certificate…" at bounding box center [724, 356] width 1449 height 713
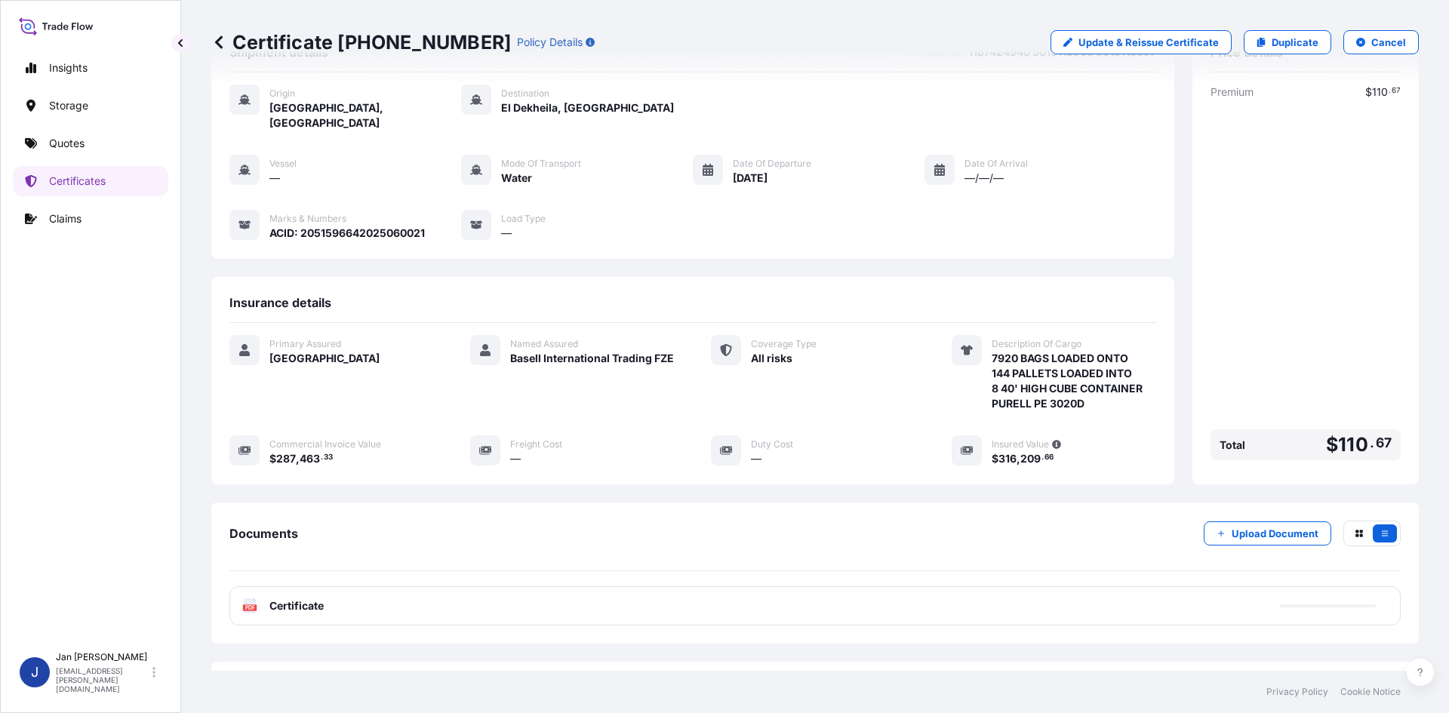
scroll to position [110, 0]
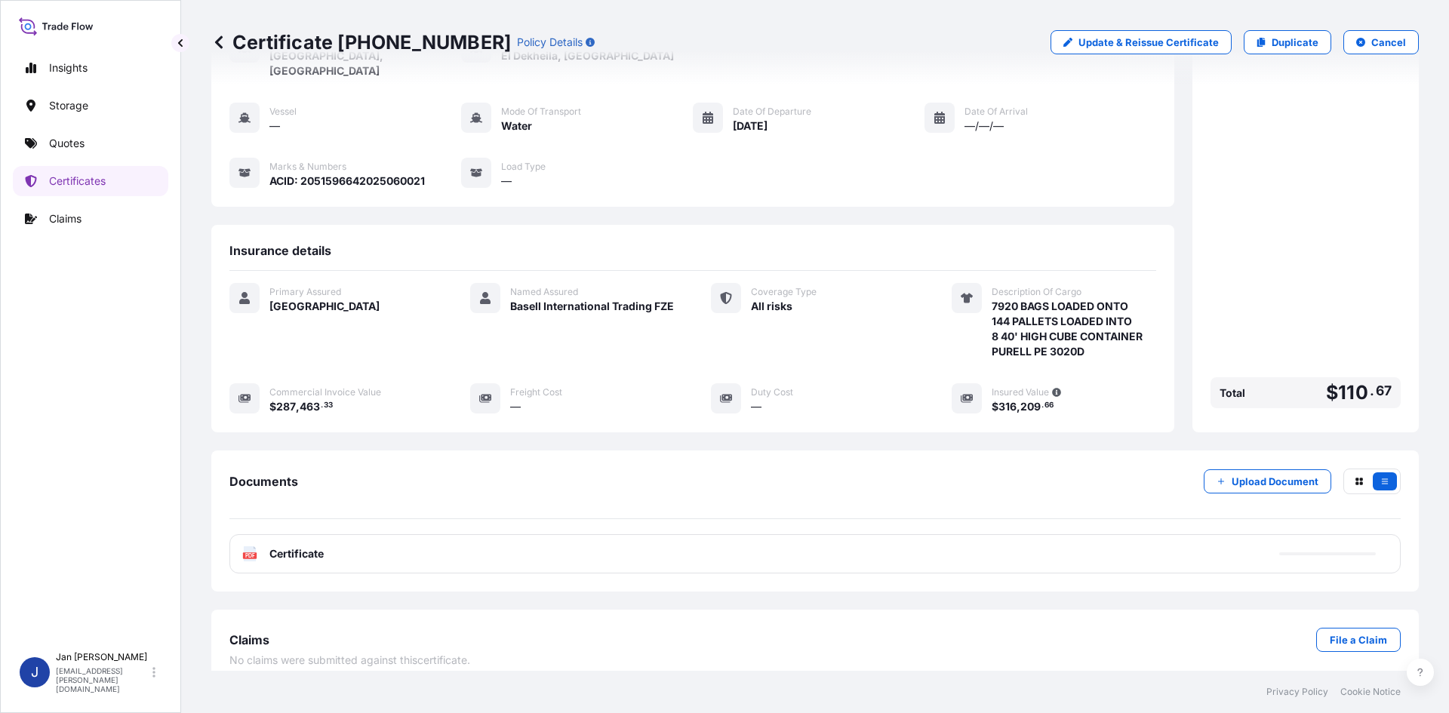
click at [534, 548] on div "PDF Certificate" at bounding box center [815, 553] width 1172 height 39
click at [534, 543] on div "PDF Certificate" at bounding box center [815, 553] width 1172 height 39
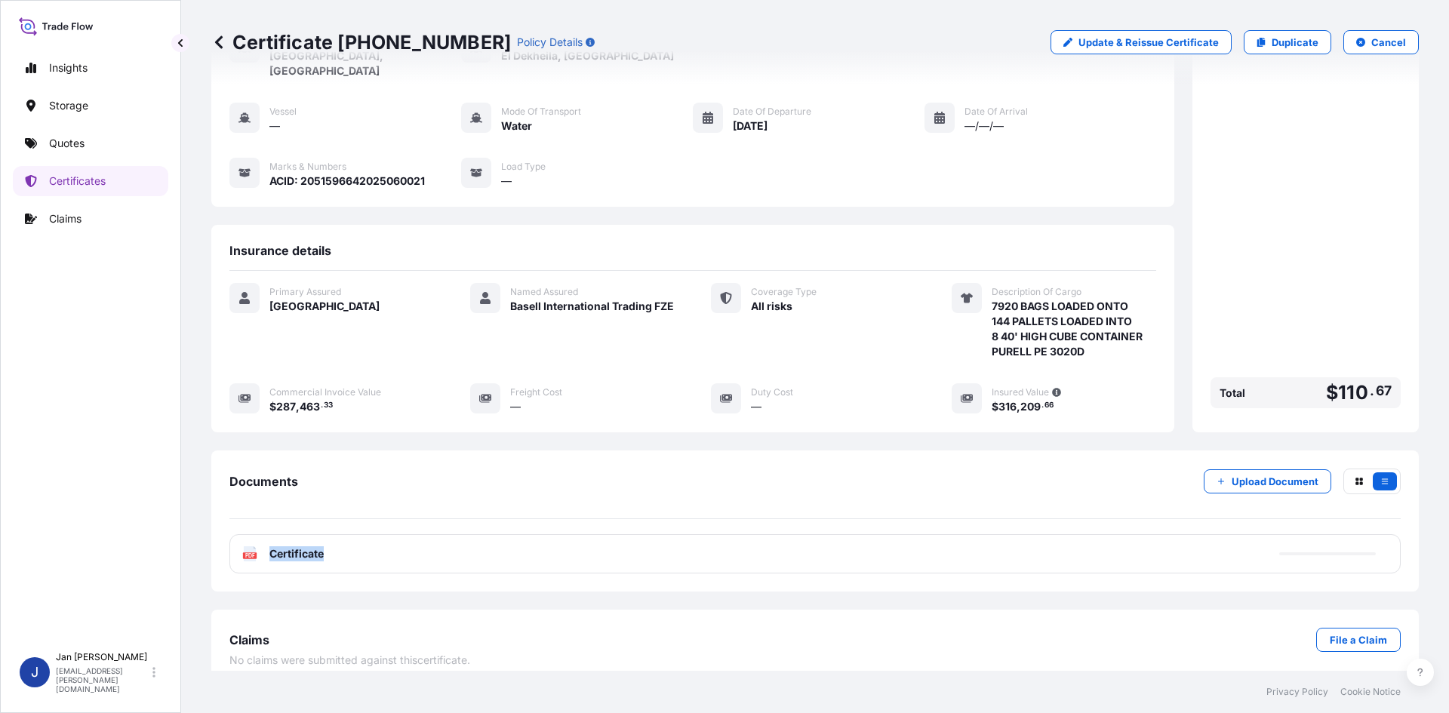
click at [534, 543] on div "PDF Certificate" at bounding box center [815, 553] width 1172 height 39
click at [556, 478] on div "Documents Upload Document" at bounding box center [815, 494] width 1172 height 51
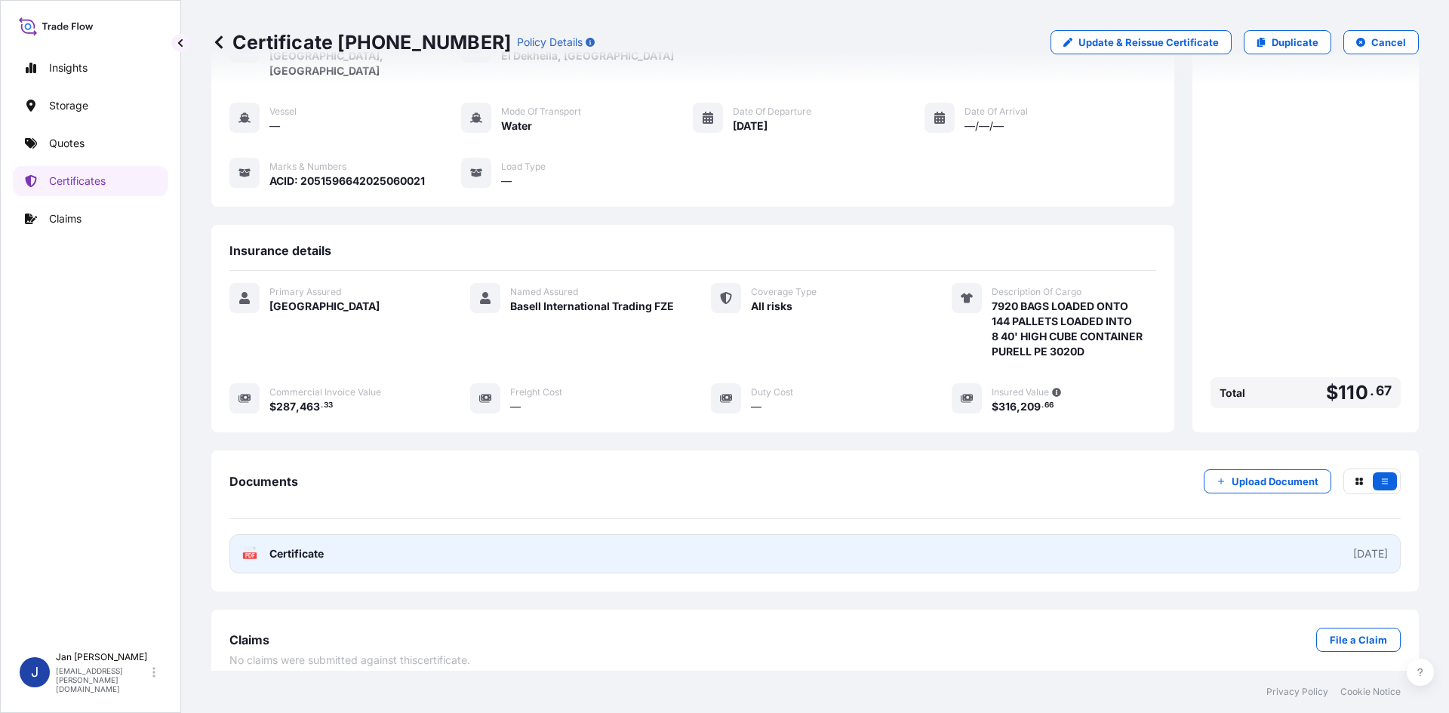
click at [714, 534] on link "PDF Certificate [DATE]" at bounding box center [815, 553] width 1172 height 39
click at [559, 546] on link "PDF Certificate [DATE]" at bounding box center [815, 553] width 1172 height 39
